Goal: Task Accomplishment & Management: Complete application form

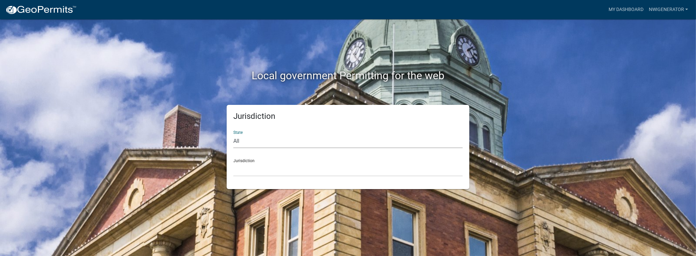
click at [258, 142] on select "All [US_STATE] [US_STATE] [US_STATE] [US_STATE] [US_STATE] [US_STATE] [US_STATE…" at bounding box center [347, 141] width 229 height 14
select select "[US_STATE]"
click at [233, 134] on select "All [US_STATE] [US_STATE] [US_STATE] [US_STATE] [US_STATE] [US_STATE] [US_STATE…" at bounding box center [347, 141] width 229 height 14
click at [269, 169] on select "City of [GEOGRAPHIC_DATA], [US_STATE] City of [GEOGRAPHIC_DATA], [US_STATE] Cit…" at bounding box center [347, 170] width 229 height 14
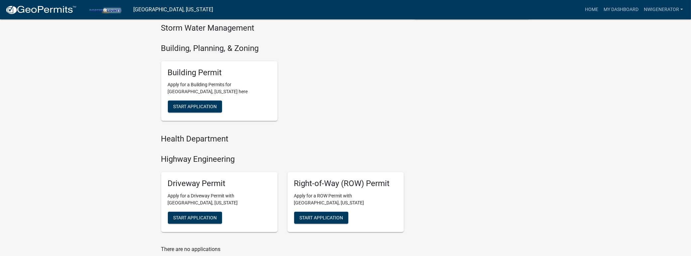
scroll to position [188, 0]
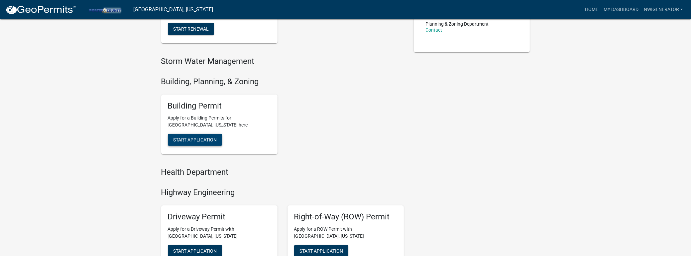
click at [204, 141] on span "Start Application" at bounding box center [195, 139] width 44 height 5
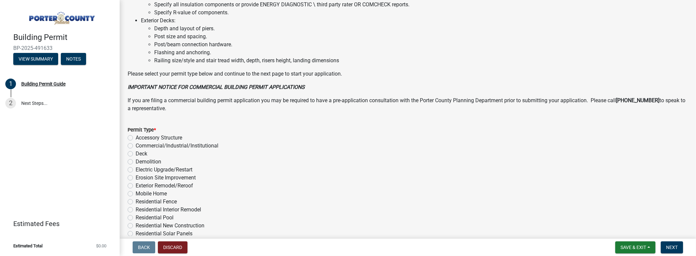
scroll to position [488, 0]
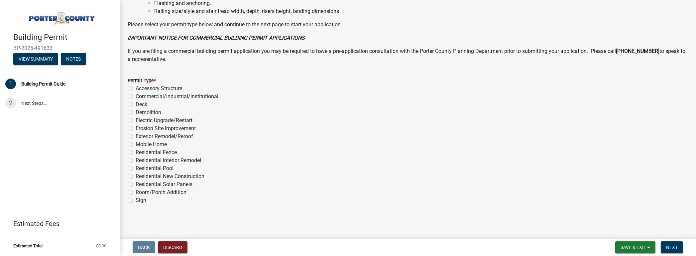
click at [136, 118] on label "Electric Upgrade/Restart" at bounding box center [164, 120] width 57 height 8
click at [136, 118] on input "Electric Upgrade/Restart" at bounding box center [138, 118] width 4 height 4
radio input "true"
click at [669, 244] on span "Next" at bounding box center [672, 246] width 12 height 5
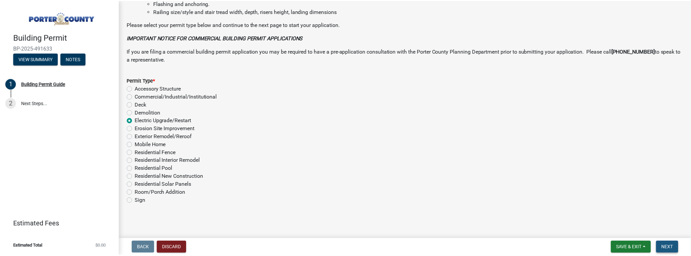
scroll to position [0, 0]
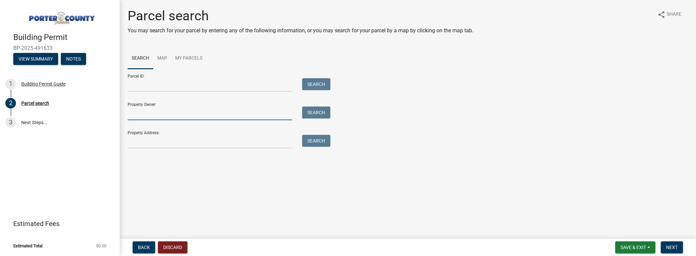
click at [160, 115] on input "Property Owner:" at bounding box center [210, 113] width 165 height 14
type input "fi"
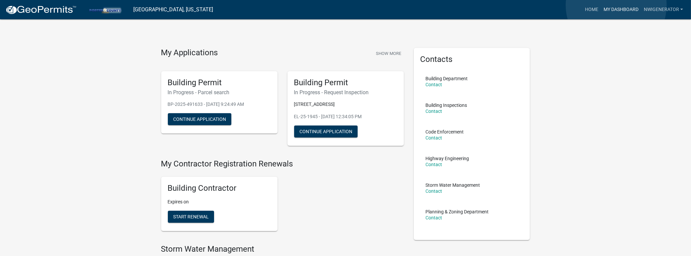
click at [617, 5] on link "My Dashboard" at bounding box center [621, 9] width 40 height 13
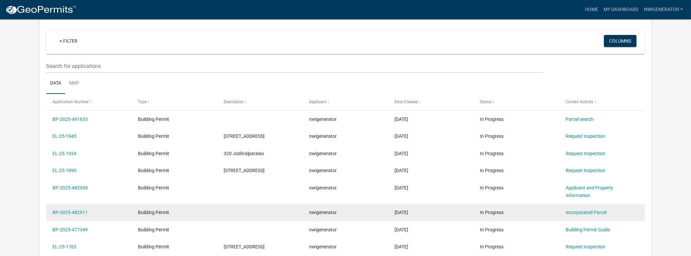
scroll to position [22, 0]
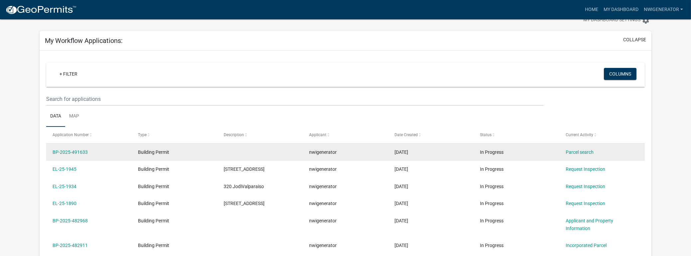
click at [324, 154] on span "nwigenerator" at bounding box center [323, 151] width 28 height 5
click at [576, 150] on link "Parcel search" at bounding box center [580, 151] width 28 height 5
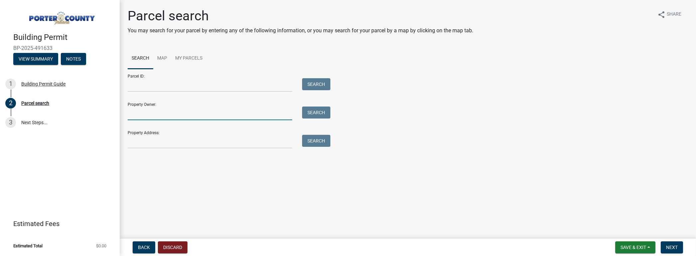
click at [144, 113] on input "Property Owner:" at bounding box center [210, 113] width 165 height 14
type input "finger"
click at [320, 116] on button "Search" at bounding box center [316, 112] width 28 height 12
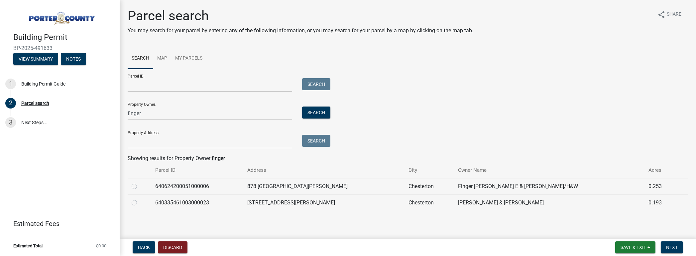
click at [140, 182] on label at bounding box center [140, 182] width 0 height 0
click at [140, 186] on input "radio" at bounding box center [142, 184] width 4 height 4
radio input "true"
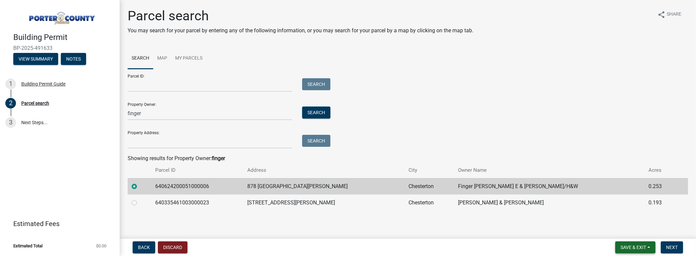
click at [637, 248] on span "Save & Exit" at bounding box center [634, 246] width 26 height 5
click at [669, 247] on span "Next" at bounding box center [672, 246] width 12 height 5
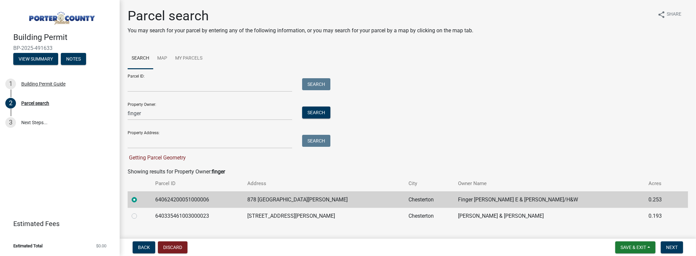
click at [140, 196] on label at bounding box center [140, 196] width 0 height 0
click at [140, 198] on input "radio" at bounding box center [142, 198] width 4 height 4
click at [140, 212] on label at bounding box center [140, 212] width 0 height 0
click at [140, 215] on input "radio" at bounding box center [142, 214] width 4 height 4
radio input "true"
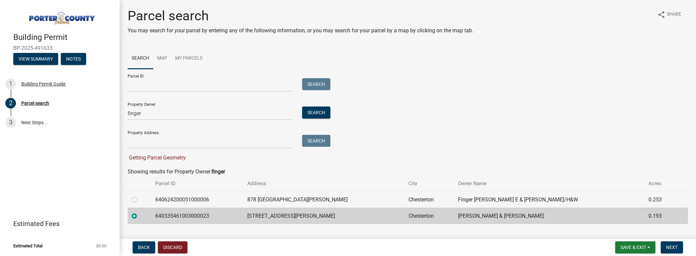
click at [140, 196] on label at bounding box center [140, 196] width 0 height 0
click at [140, 197] on input "radio" at bounding box center [142, 198] width 4 height 4
radio input "true"
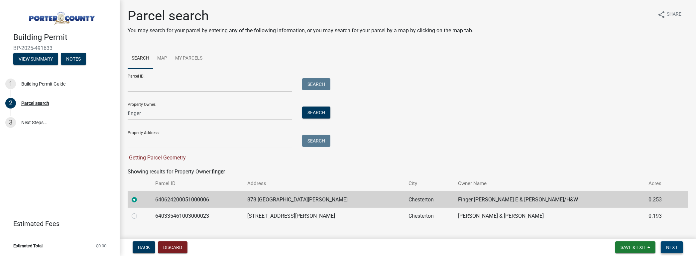
click at [674, 246] on span "Next" at bounding box center [672, 246] width 12 height 5
click at [167, 248] on button "Discard" at bounding box center [173, 247] width 30 height 12
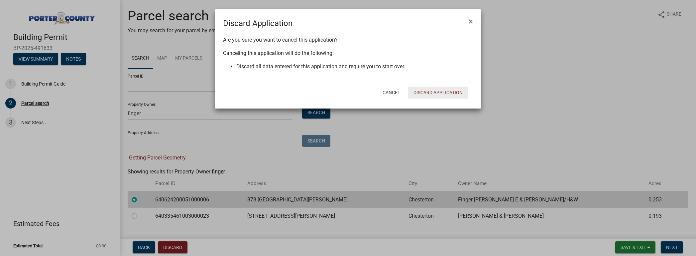
click at [448, 93] on button "Discard Application" at bounding box center [438, 92] width 60 height 12
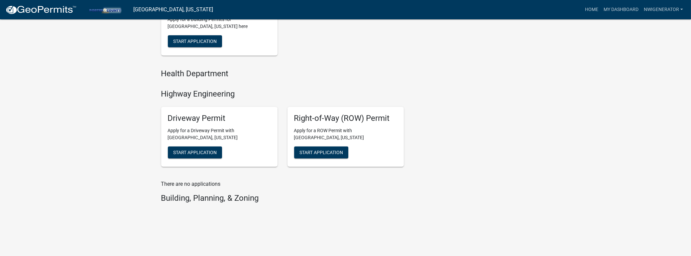
scroll to position [287, 0]
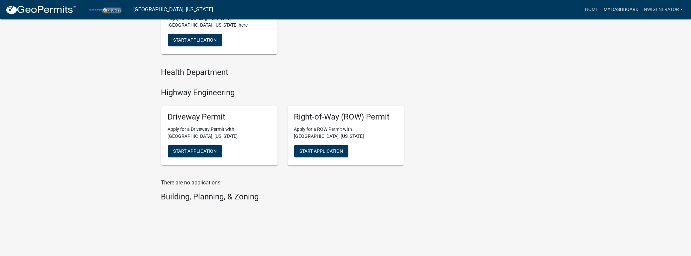
click at [626, 8] on link "My Dashboard" at bounding box center [621, 9] width 40 height 13
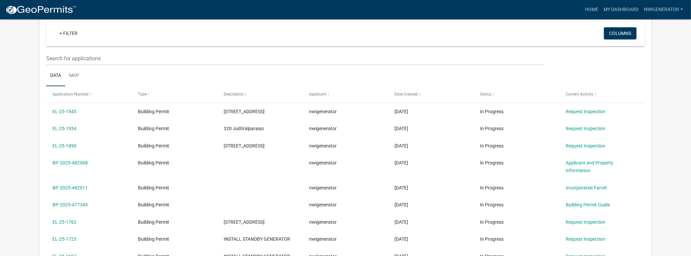
scroll to position [41, 0]
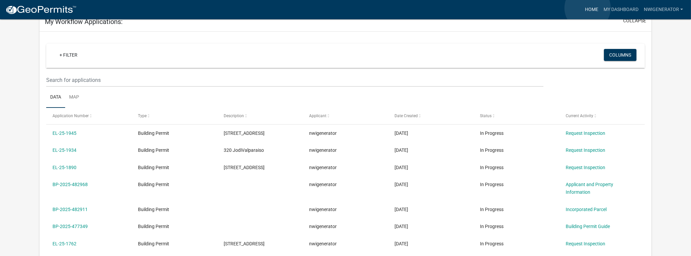
click at [588, 8] on link "Home" at bounding box center [592, 9] width 19 height 13
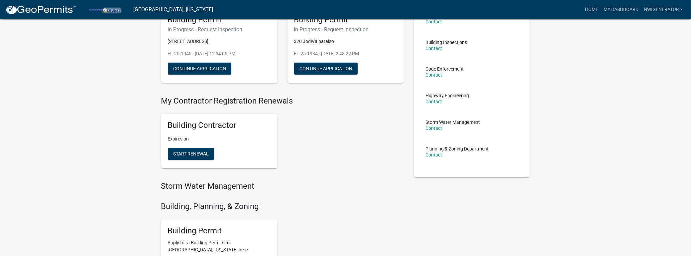
scroll to position [133, 0]
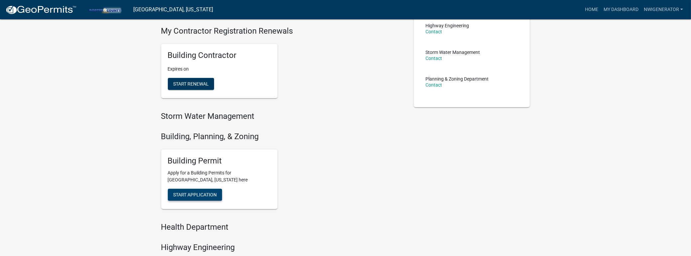
click at [190, 199] on button "Start Application" at bounding box center [195, 195] width 54 height 12
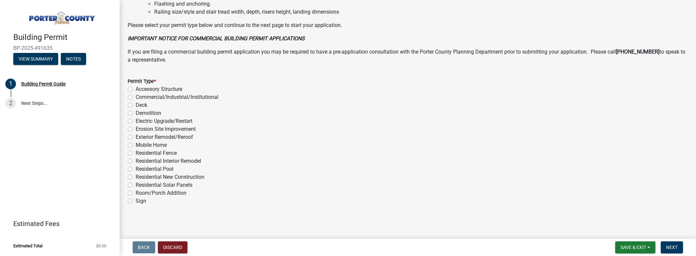
scroll to position [488, 0]
click at [136, 119] on label "Electric Upgrade/Restart" at bounding box center [164, 120] width 57 height 8
click at [136, 119] on input "Electric Upgrade/Restart" at bounding box center [138, 118] width 4 height 4
radio input "true"
click at [670, 240] on nav "Back Discard Save & Exit Save Save & Exit Next" at bounding box center [408, 246] width 577 height 17
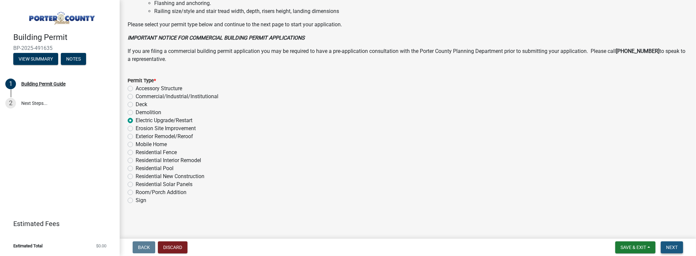
click at [667, 246] on span "Next" at bounding box center [672, 246] width 12 height 5
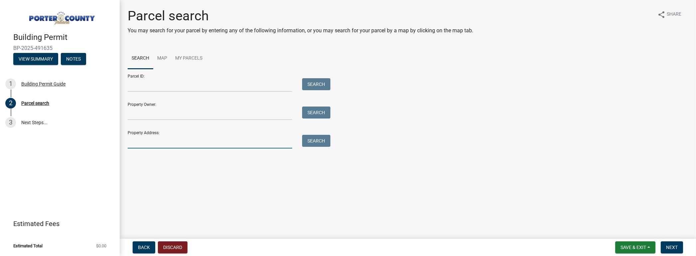
click at [133, 143] on input "Property Address:" at bounding box center [210, 142] width 165 height 14
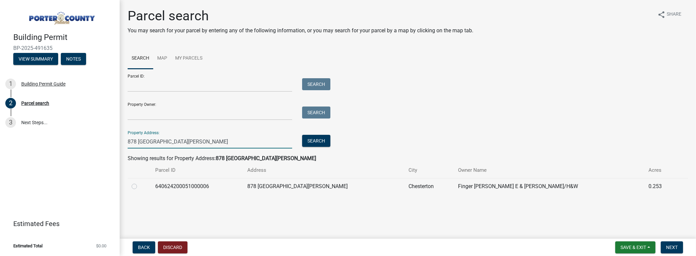
type input "878 [GEOGRAPHIC_DATA][PERSON_NAME]"
click at [140, 182] on label at bounding box center [140, 182] width 0 height 0
click at [140, 186] on input "radio" at bounding box center [142, 184] width 4 height 4
radio input "true"
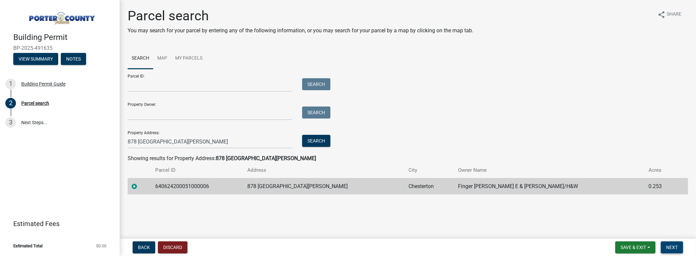
click at [669, 245] on span "Next" at bounding box center [672, 246] width 12 height 5
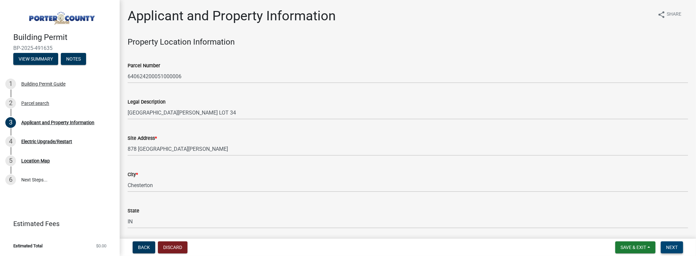
click at [671, 246] on span "Next" at bounding box center [672, 246] width 12 height 5
click at [665, 246] on button "Next" at bounding box center [672, 247] width 22 height 12
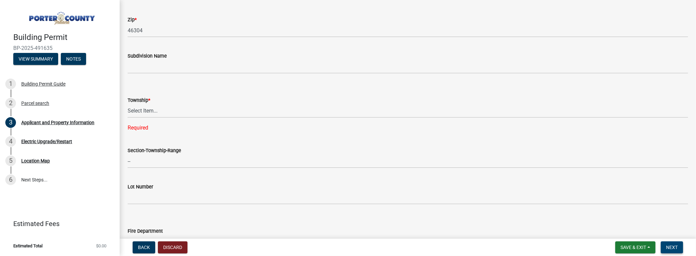
scroll to position [233, 0]
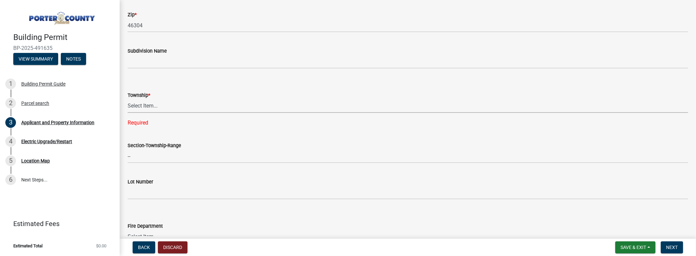
click at [147, 104] on select "Select Item... [PERSON_NAME][GEOGRAPHIC_DATA] [PERSON_NAME][GEOGRAPHIC_DATA] [G…" at bounding box center [408, 106] width 561 height 14
click at [162, 101] on select "Select Item... [PERSON_NAME][GEOGRAPHIC_DATA] [PERSON_NAME][GEOGRAPHIC_DATA] [G…" at bounding box center [408, 106] width 561 height 14
click at [128, 99] on select "Select Item... [PERSON_NAME][GEOGRAPHIC_DATA] [PERSON_NAME][GEOGRAPHIC_DATA] [G…" at bounding box center [408, 106] width 561 height 14
select select "403f4b3c-c23a-4b9f-b6b7-b4f73366513c"
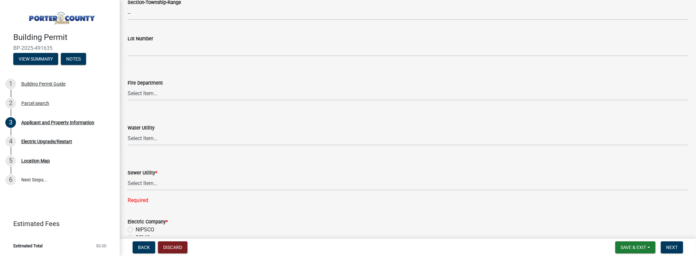
scroll to position [366, 0]
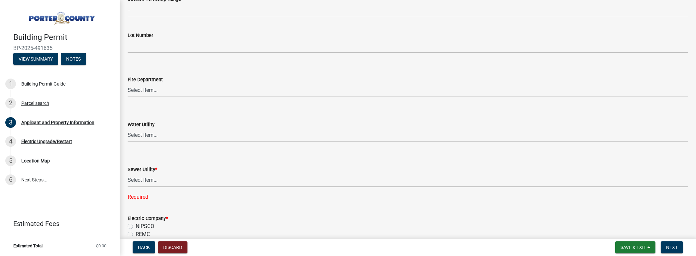
click at [140, 180] on select "Select Item... Aqua [US_STATE] Inc Damon Run Falling Waters Lake Eliza - LEACD …" at bounding box center [408, 180] width 561 height 14
click at [128, 173] on select "Select Item... Aqua [US_STATE] Inc Damon Run Falling Waters Lake Eliza - LEACD …" at bounding box center [408, 180] width 561 height 14
select select "01d57b5a-7eb0-4072-b175-354c87f771f4"
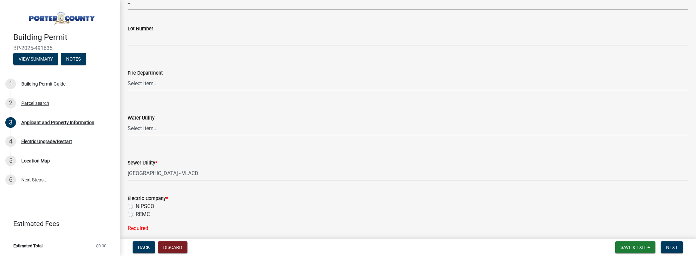
scroll to position [399, 0]
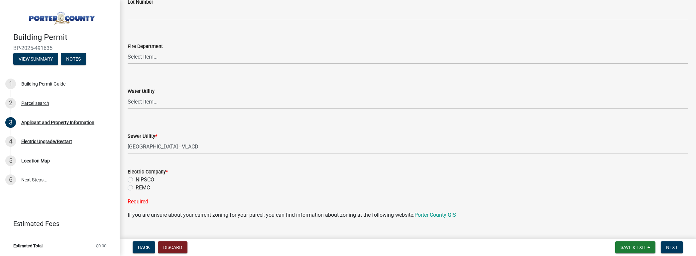
click at [135, 177] on div "NIPSCO" at bounding box center [408, 180] width 561 height 8
click at [136, 178] on label "NIPSCO" at bounding box center [145, 180] width 19 height 8
click at [136, 178] on input "NIPSCO" at bounding box center [138, 178] width 4 height 4
radio input "true"
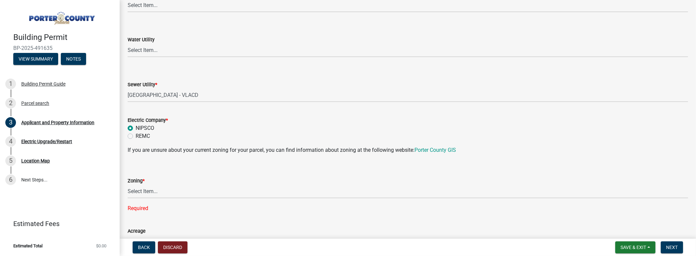
scroll to position [466, 0]
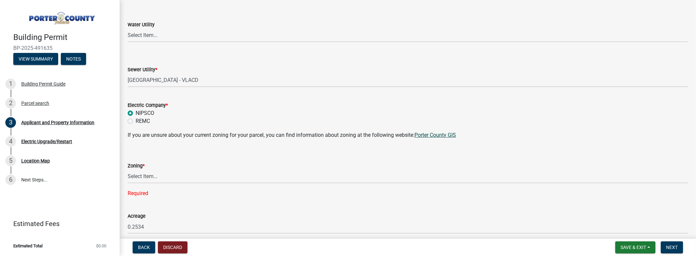
click at [445, 133] on link "Porter County GIS" at bounding box center [436, 135] width 42 height 6
click at [146, 175] on select "Select Item... A1 A2 CH CM CN I1 I2 I3 IN MP OT P1 P2 PUD R1 R2 R3 R4 RL RR" at bounding box center [408, 177] width 561 height 14
click at [128, 170] on select "Select Item... A1 A2 CH CM CN I1 I2 I3 IN MP OT P1 P2 PUD R1 R2 R3 R4 RL RR" at bounding box center [408, 177] width 561 height 14
select select "e2d1b1d7-ccc9-456b-9e96-e16306515997"
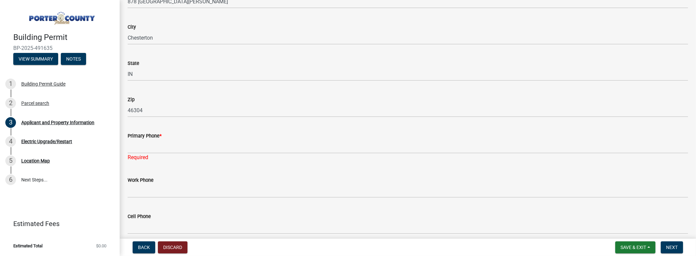
scroll to position [831, 0]
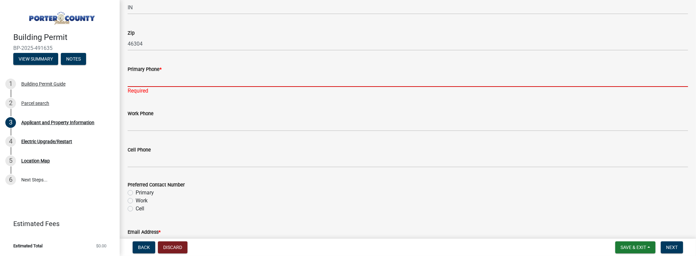
click at [140, 80] on input "Primary Phone *" at bounding box center [408, 80] width 561 height 14
click at [145, 82] on input "Primary Phone *" at bounding box center [408, 80] width 561 height 14
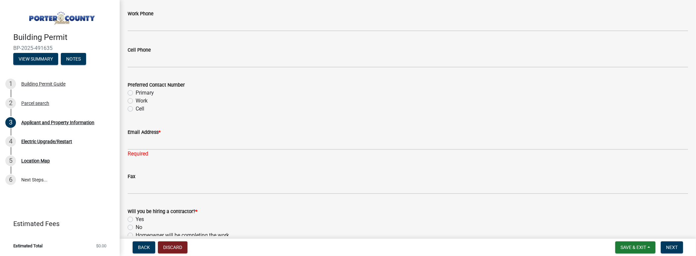
type input "7089838914"
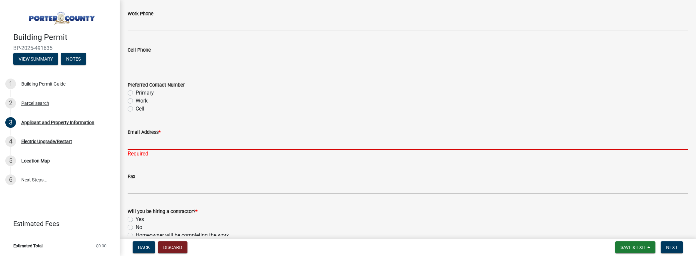
click at [142, 141] on input "Email Address *" at bounding box center [408, 143] width 561 height 14
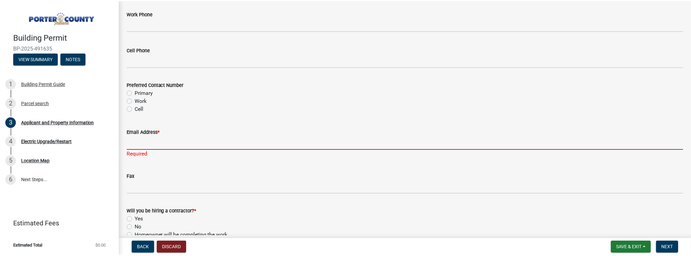
scroll to position [923, 0]
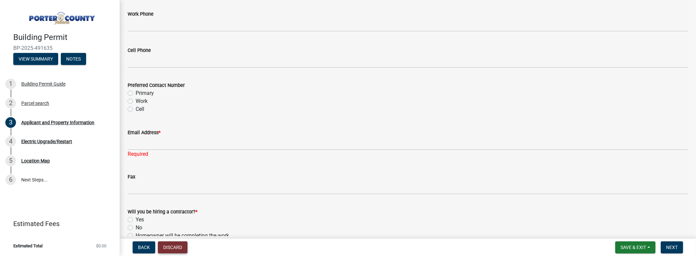
click at [164, 249] on button "Discard" at bounding box center [173, 247] width 30 height 12
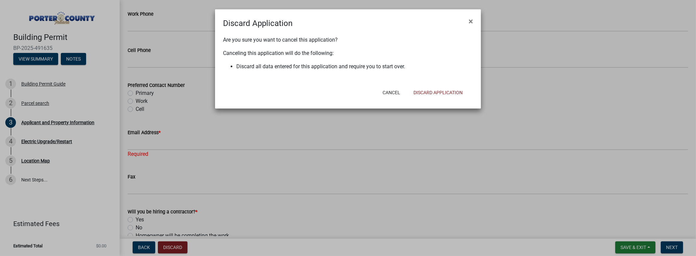
click at [319, 135] on ngb-modal-window "Discard Application × Are you sure you want to cancel this application? Canceli…" at bounding box center [348, 128] width 696 height 256
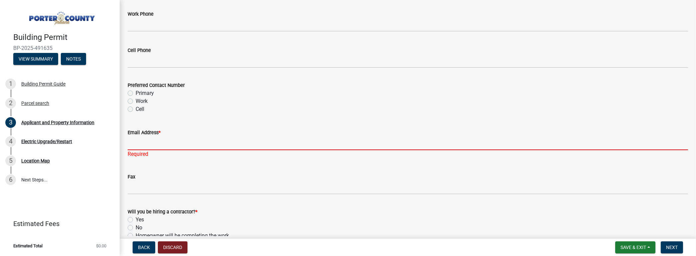
click at [145, 143] on input "Email Address *" at bounding box center [408, 143] width 561 height 14
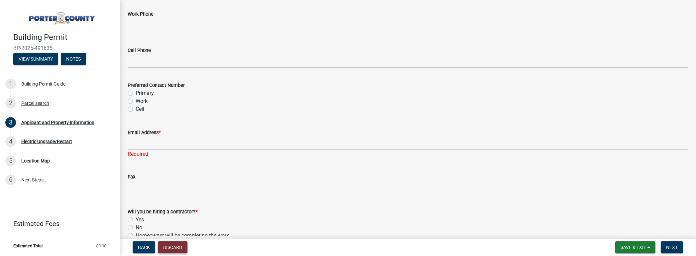
click at [173, 249] on button "Discard" at bounding box center [173, 247] width 30 height 12
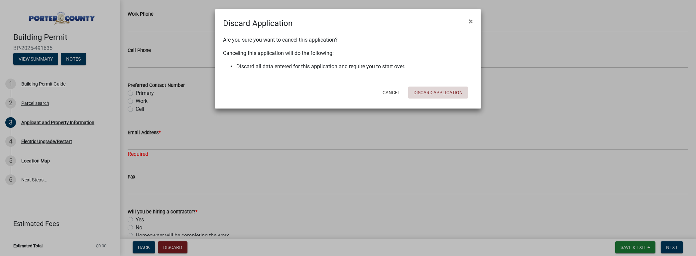
click at [440, 89] on button "Discard Application" at bounding box center [438, 92] width 60 height 12
